Goal: Navigation & Orientation: Find specific page/section

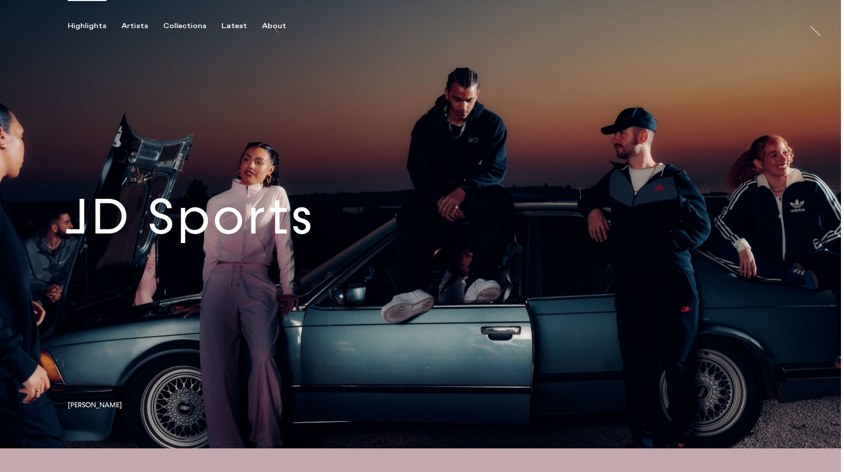
click at [295, 224] on link at bounding box center [420, 224] width 841 height 448
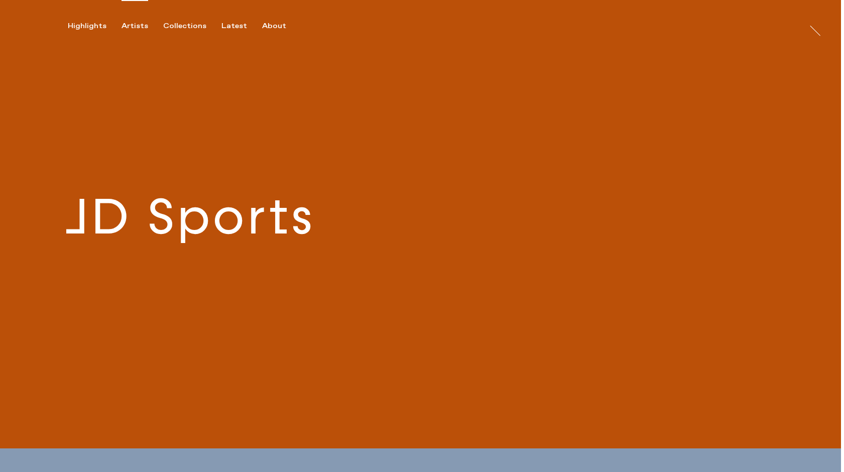
click at [126, 23] on div "Artists" at bounding box center [135, 26] width 27 height 9
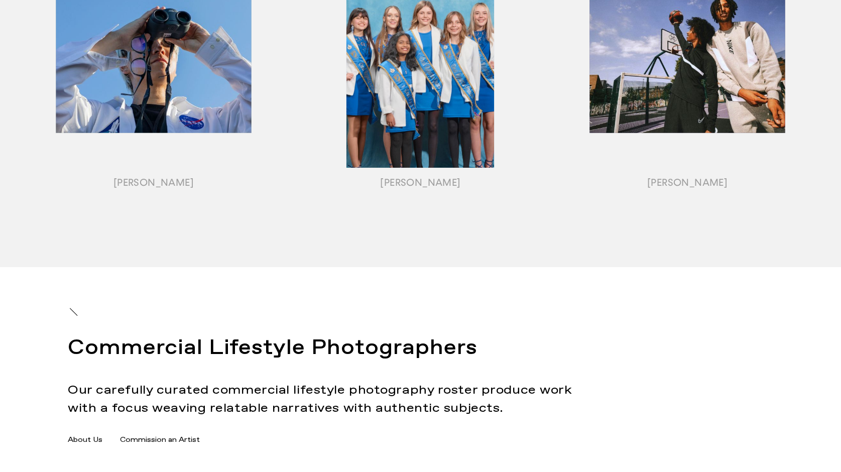
scroll to position [1317, 0]
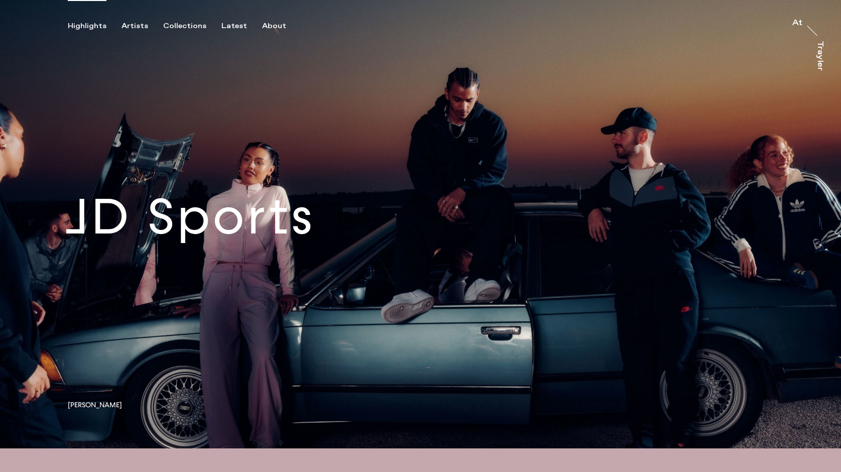
scroll to position [1, 0]
